Goal: Task Accomplishment & Management: Use online tool/utility

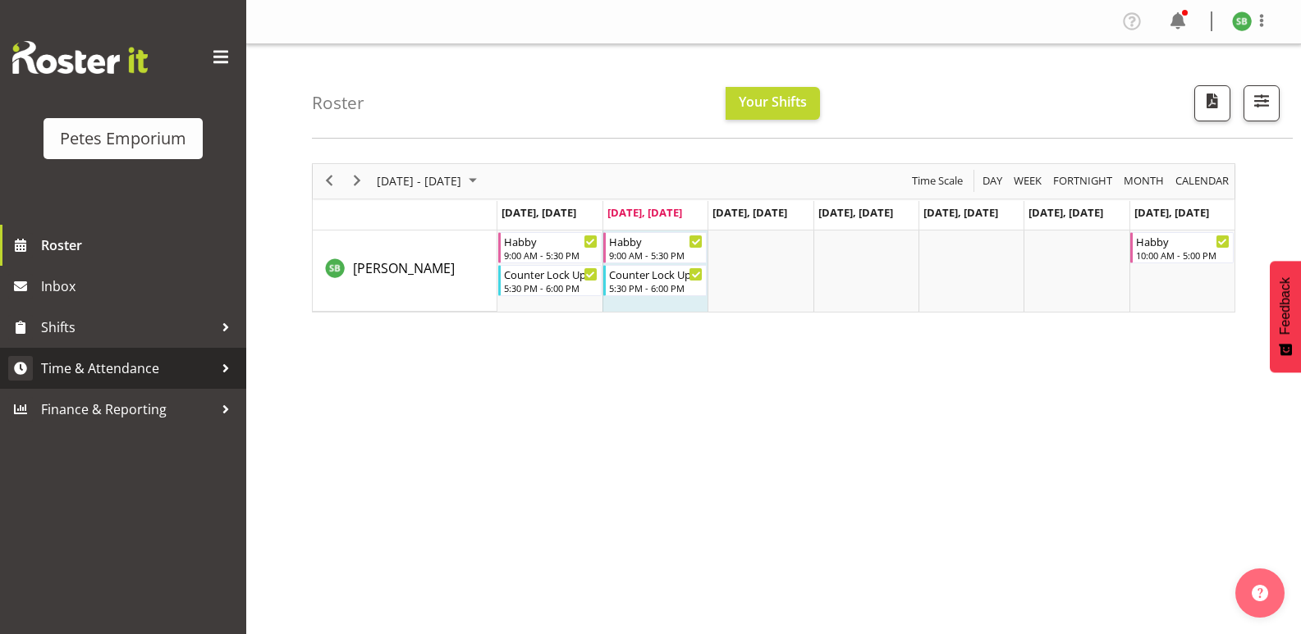
click at [121, 368] on span "Time & Attendance" at bounding box center [127, 368] width 172 height 25
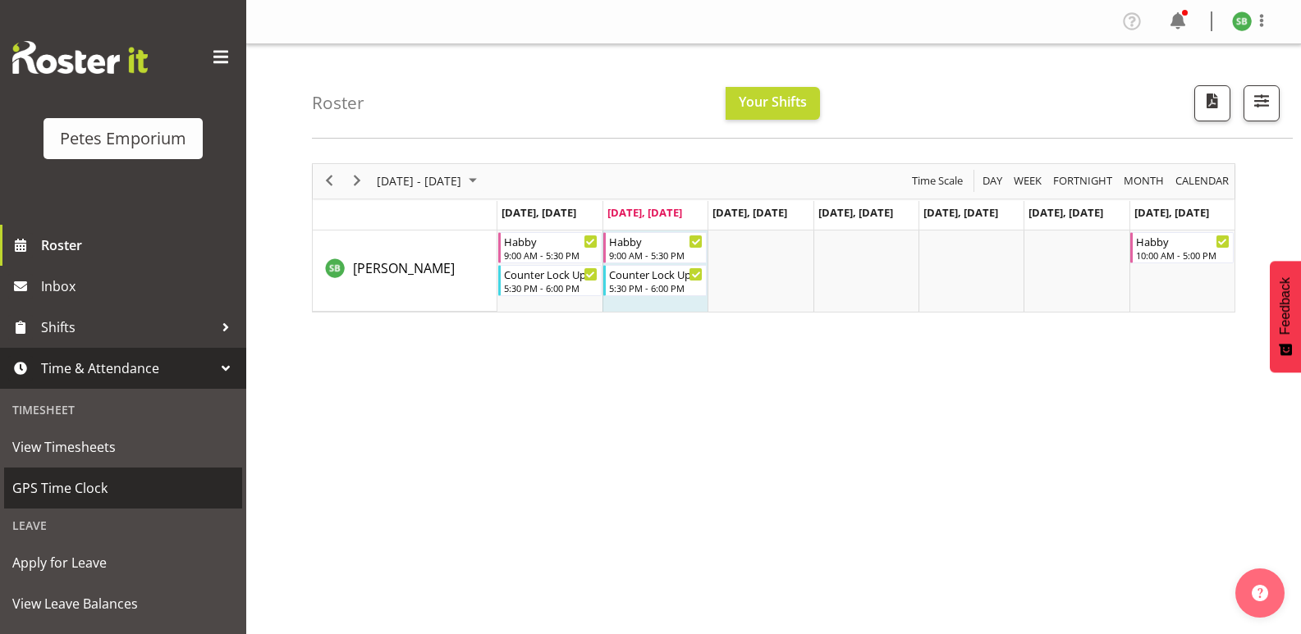
click at [50, 483] on span "GPS Time Clock" at bounding box center [123, 488] width 222 height 25
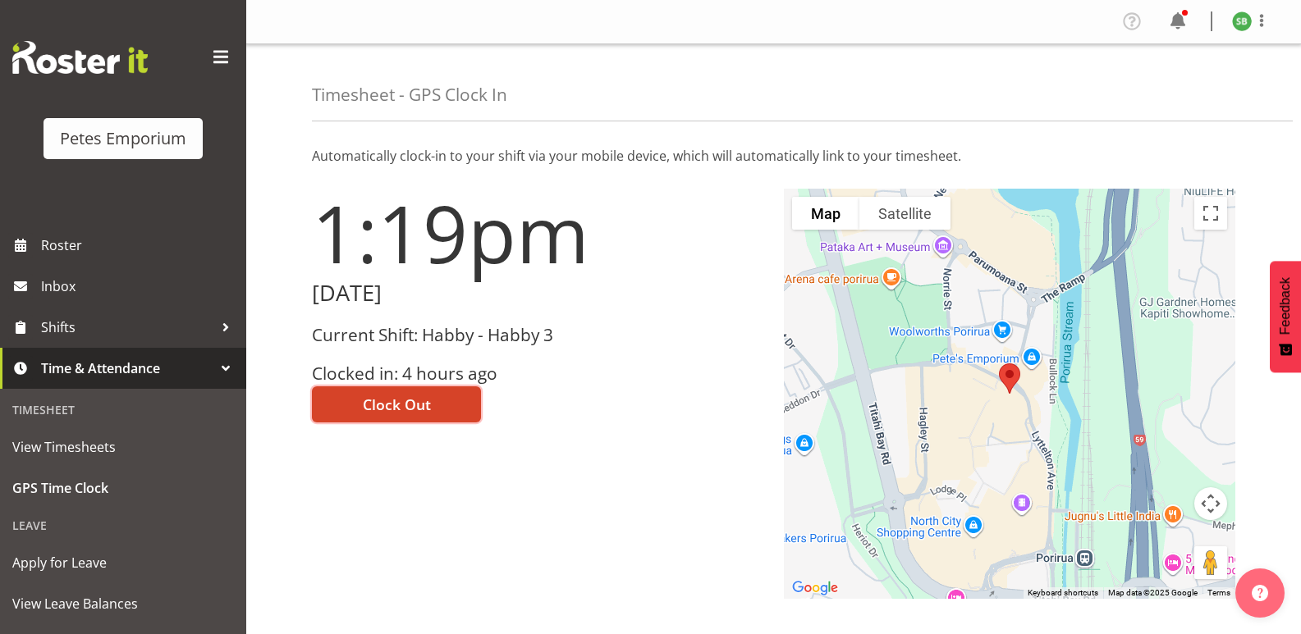
click at [410, 403] on span "Clock Out" at bounding box center [397, 404] width 68 height 21
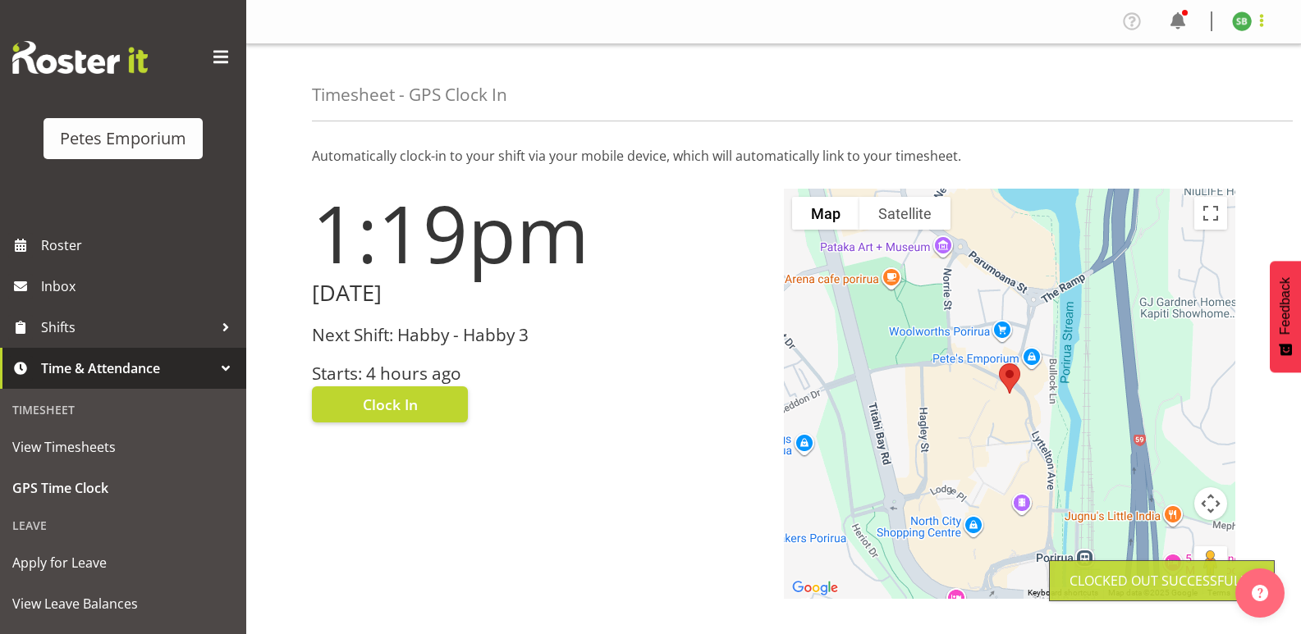
click at [1259, 30] on span at bounding box center [1262, 21] width 20 height 20
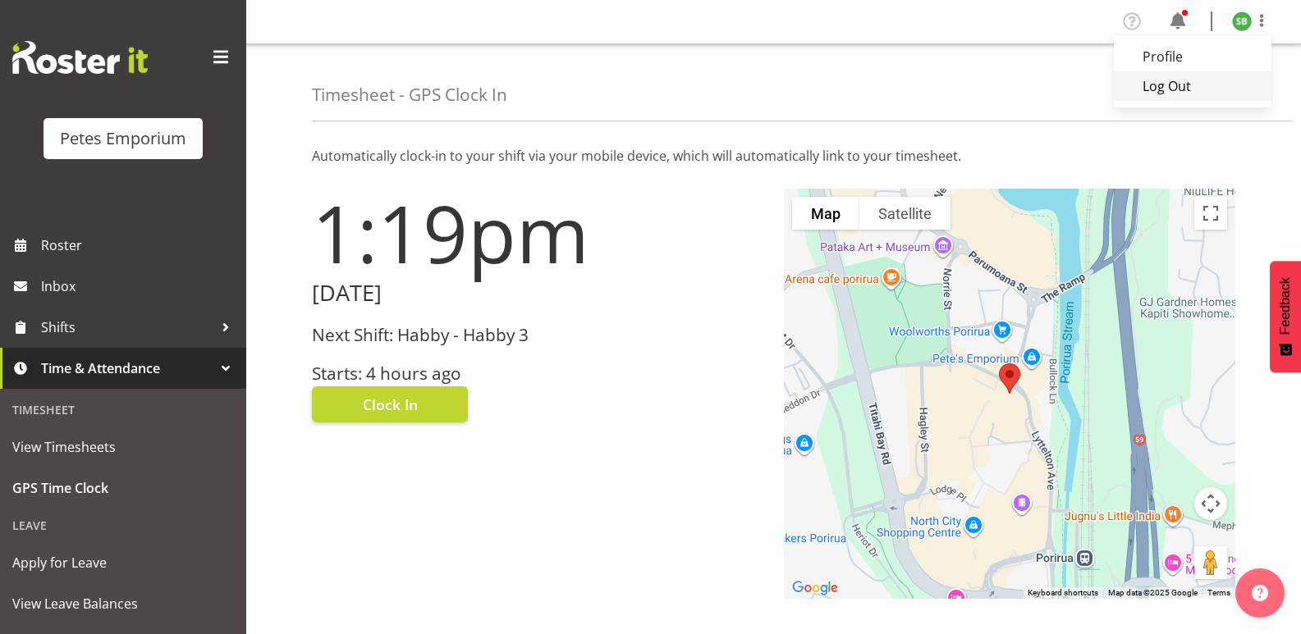
click at [1165, 95] on link "Log Out" at bounding box center [1193, 86] width 158 height 30
